Goal: Navigation & Orientation: Find specific page/section

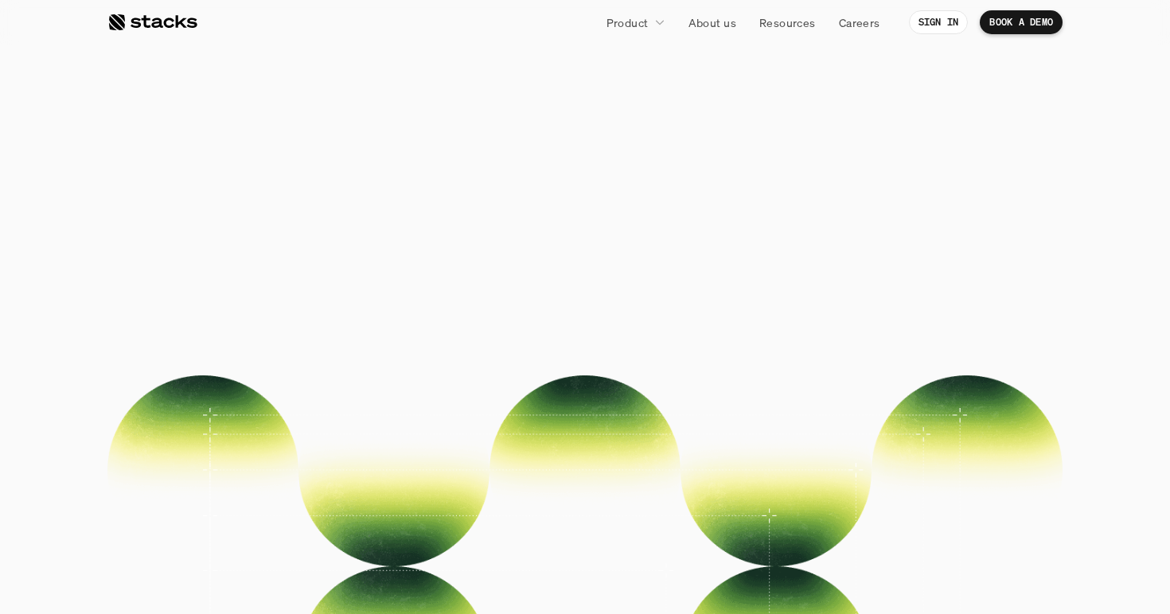
click at [164, 21] on div at bounding box center [152, 22] width 90 height 19
